Goal: Find specific page/section: Find specific page/section

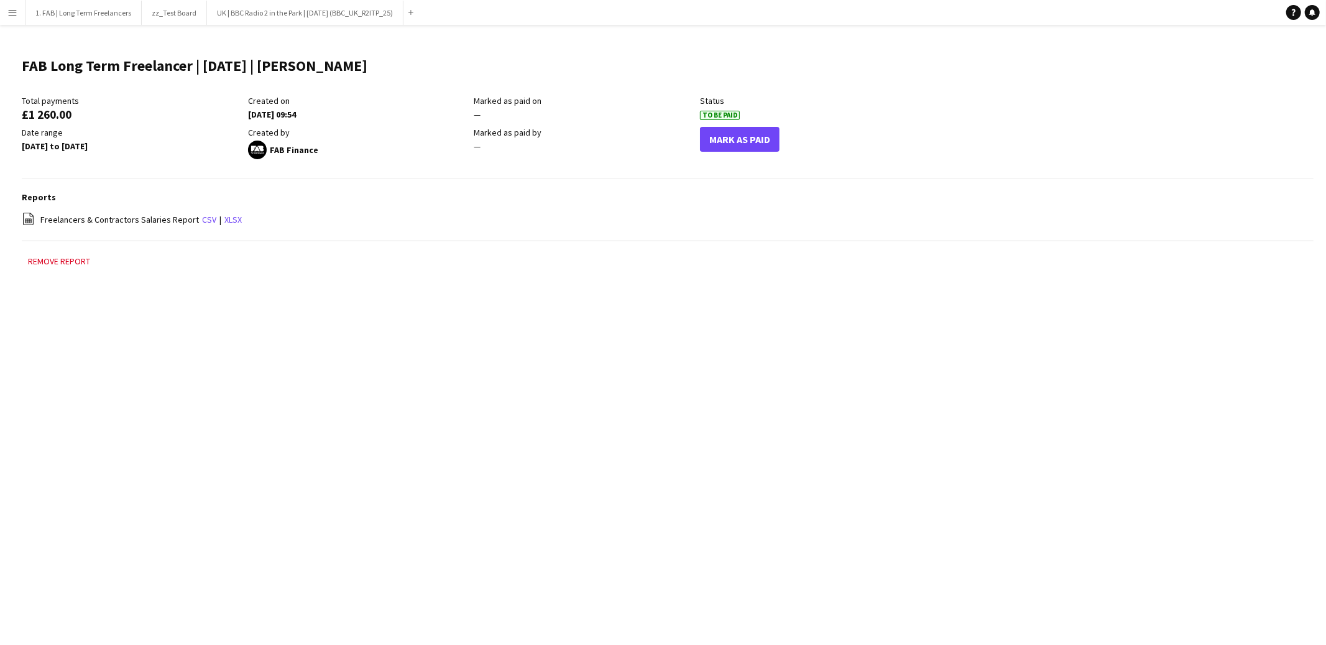
click at [668, 395] on div "Menu Boards Boards Boards All jobs Status Workforce Workforce My Workforce Recr…" at bounding box center [663, 322] width 1326 height 645
click at [15, 16] on app-icon "Menu" at bounding box center [12, 12] width 10 height 10
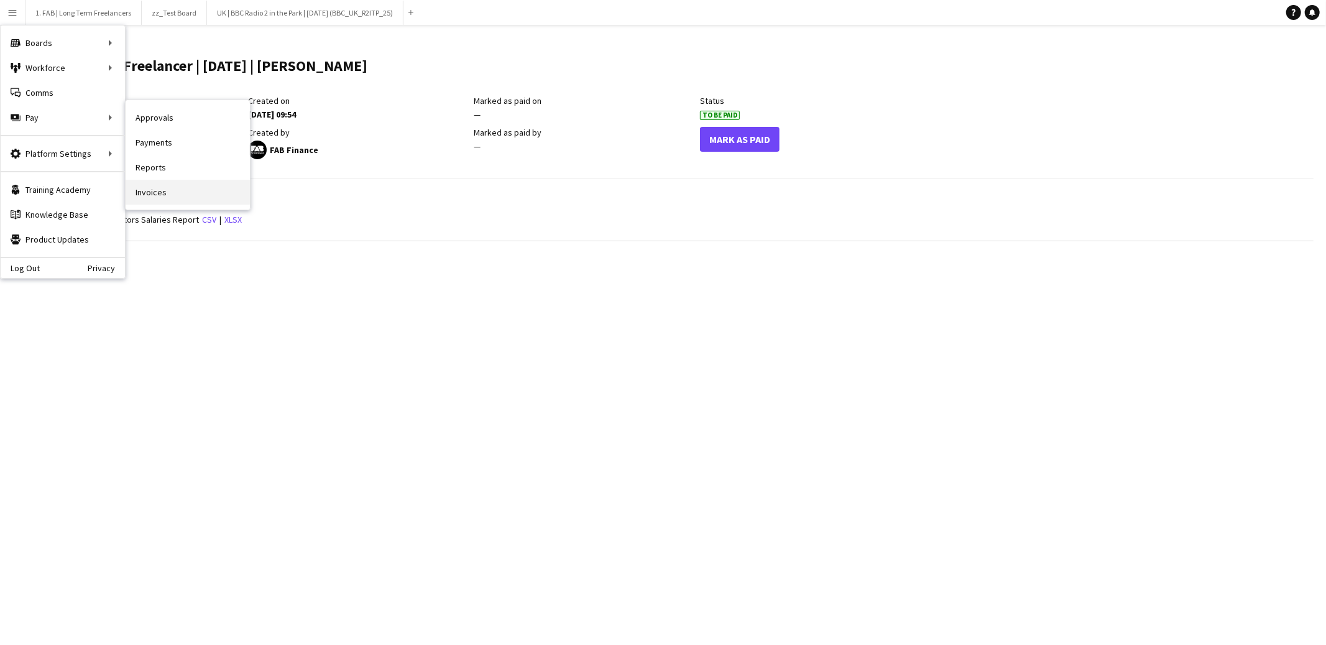
click at [191, 189] on link "Invoices" at bounding box center [188, 192] width 124 height 25
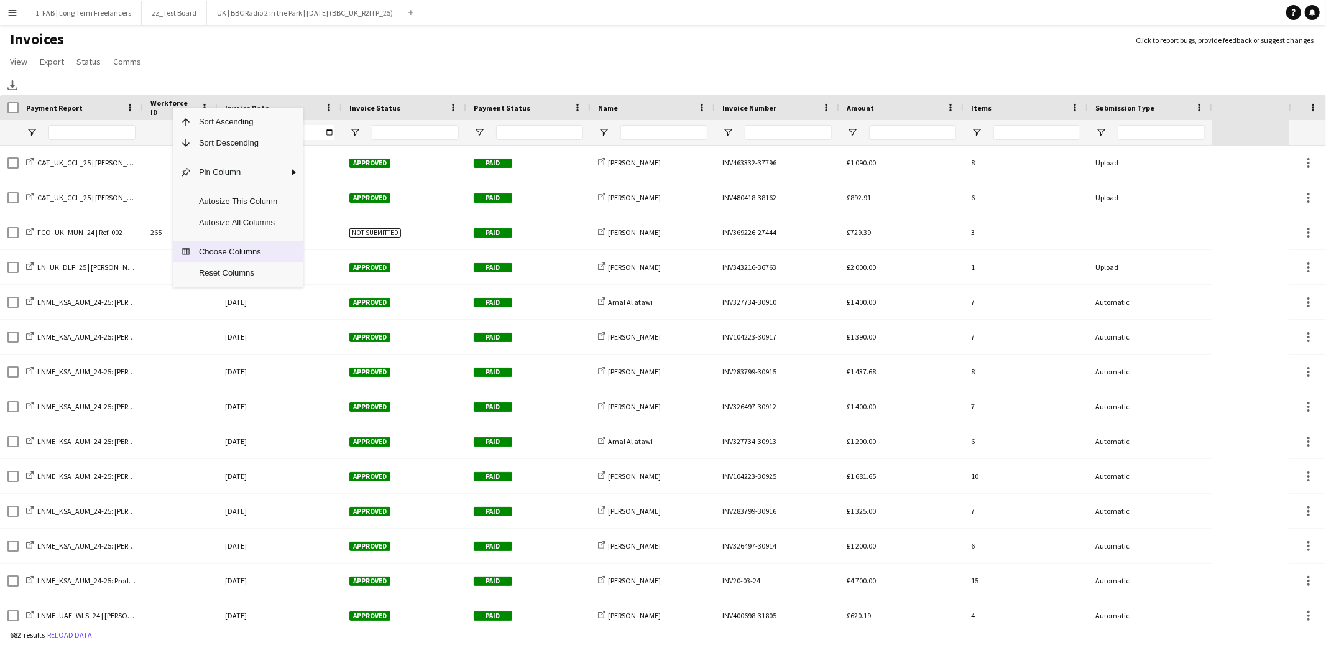
click at [216, 255] on span "Choose Columns" at bounding box center [237, 251] width 93 height 21
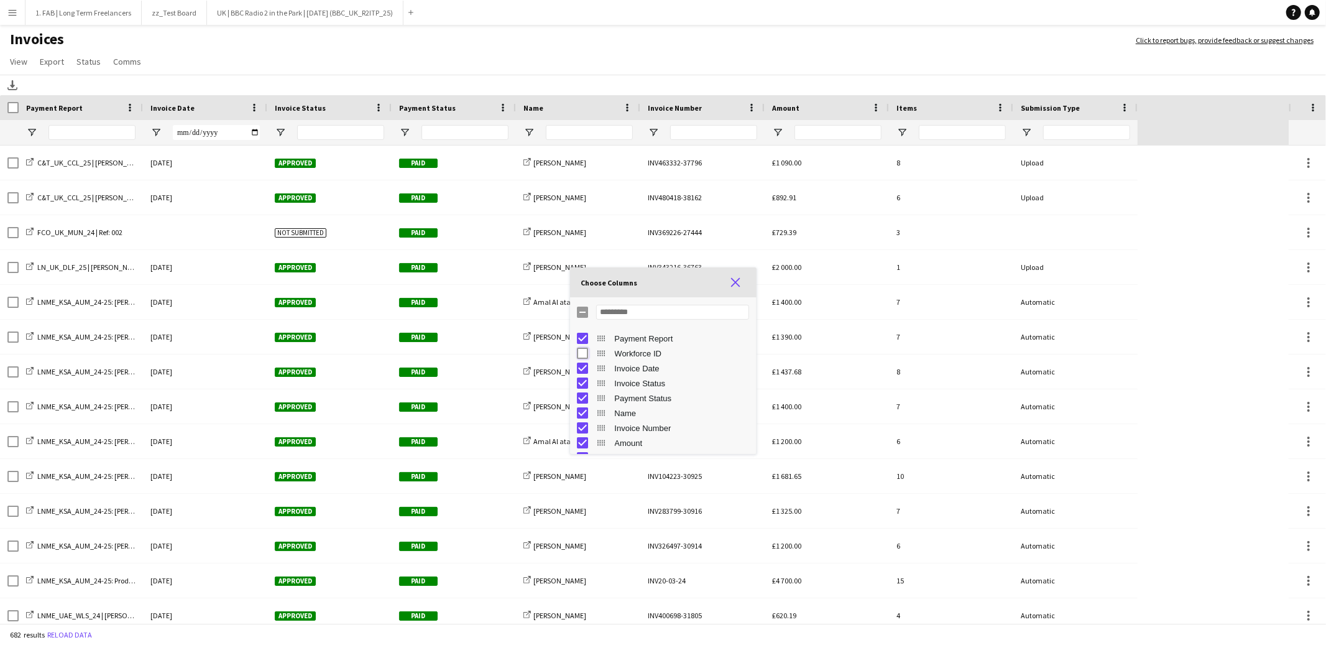
click at [739, 282] on span "Choose Columns" at bounding box center [735, 282] width 11 height 11
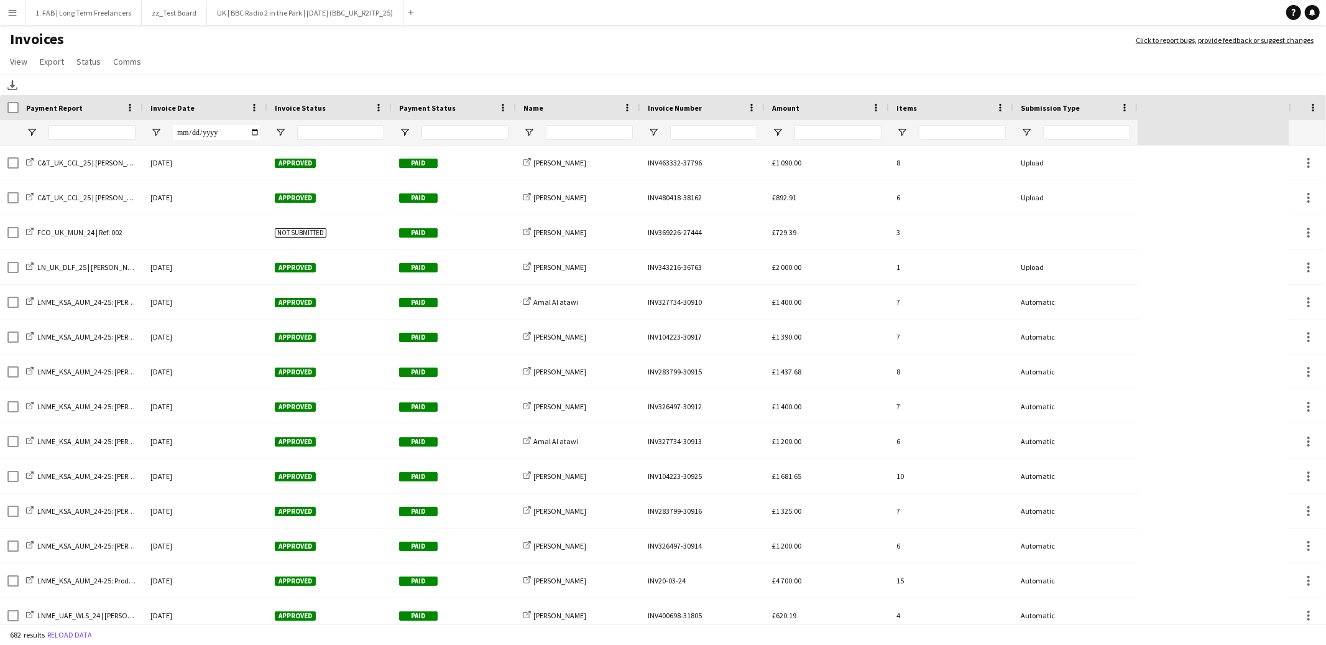
click at [196, 106] on div "Invoice Date" at bounding box center [197, 107] width 94 height 19
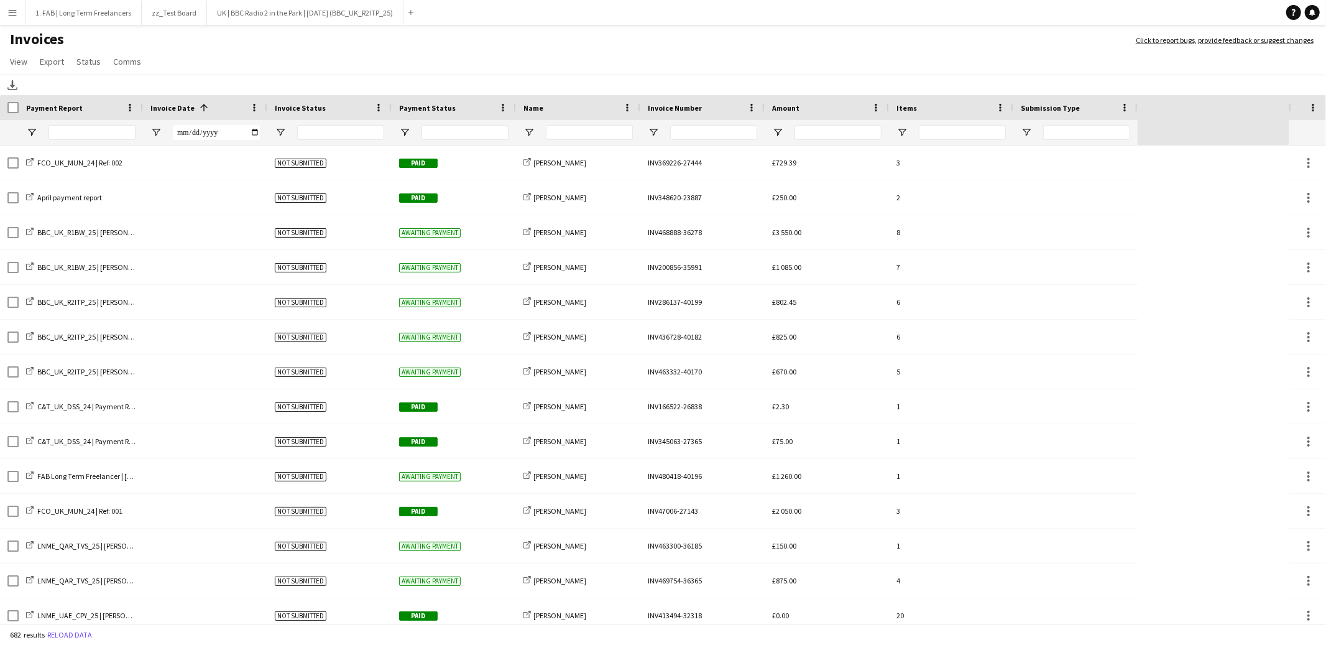
click at [198, 106] on span at bounding box center [203, 107] width 11 height 11
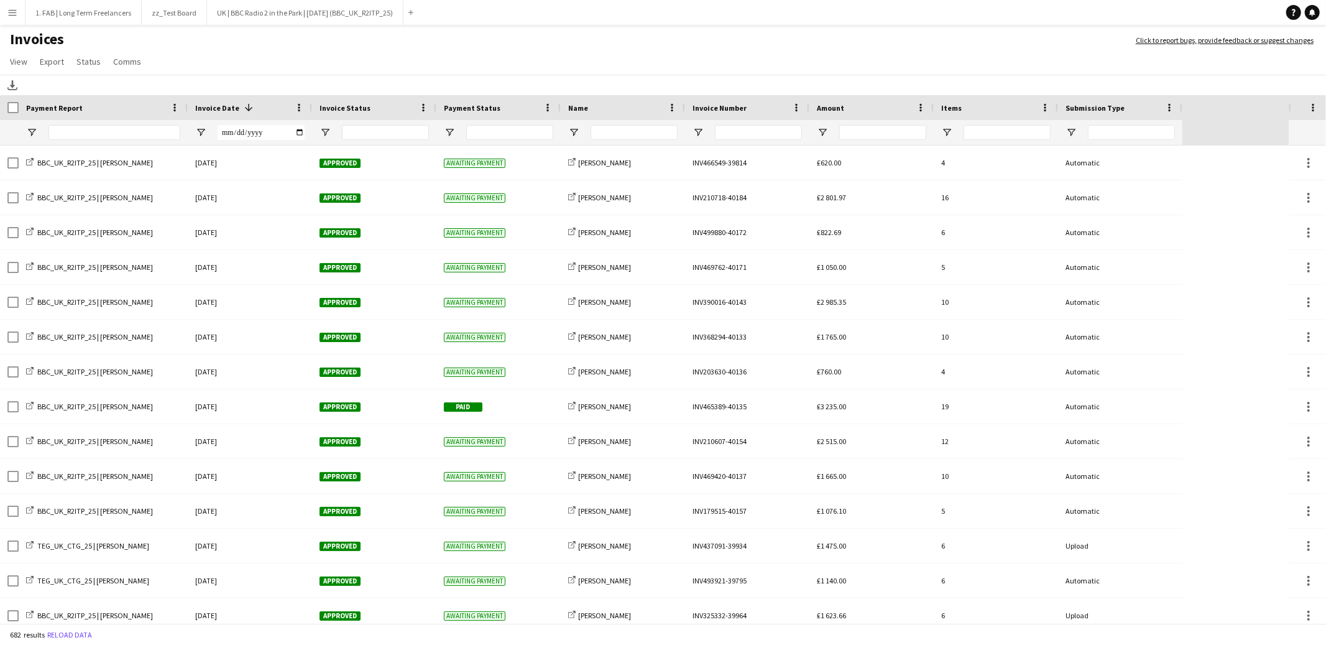
drag, startPoint x: 142, startPoint y: 111, endPoint x: 187, endPoint y: 113, distance: 44.8
click at [187, 113] on div at bounding box center [187, 107] width 5 height 25
